Goal: Book appointment/travel/reservation

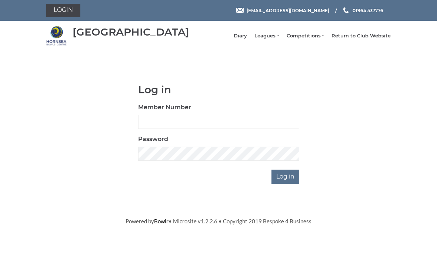
scroll to position [65, 0]
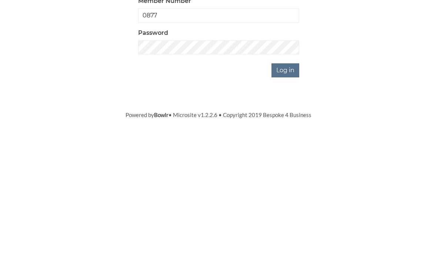
type input "0877"
click at [293, 170] on input "Log in" at bounding box center [286, 177] width 28 height 14
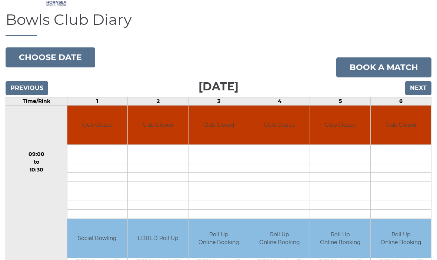
scroll to position [42, 0]
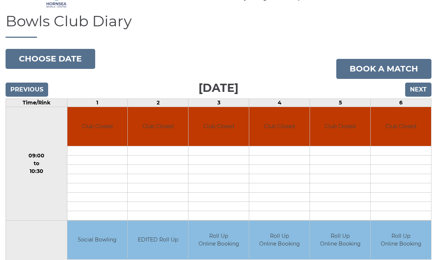
click at [423, 95] on input "Next" at bounding box center [419, 90] width 26 height 14
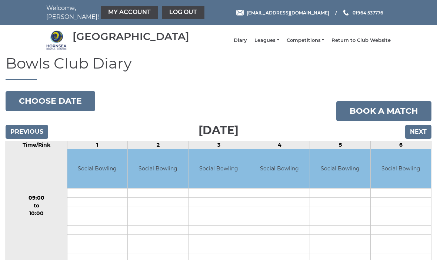
click at [422, 132] on input "Next" at bounding box center [419, 132] width 26 height 14
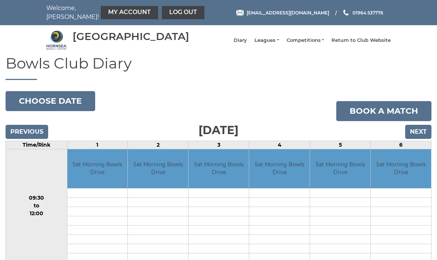
click at [423, 139] on input "Next" at bounding box center [419, 132] width 26 height 14
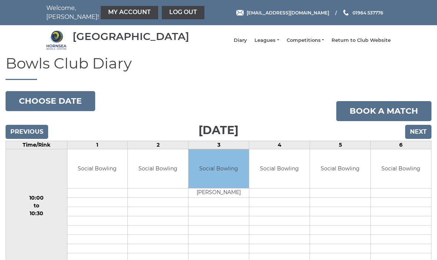
click at [423, 137] on input "Next" at bounding box center [419, 132] width 26 height 14
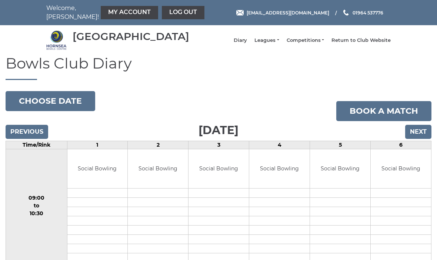
click at [425, 136] on input "Next" at bounding box center [419, 132] width 26 height 14
